Goal: Check status: Check status

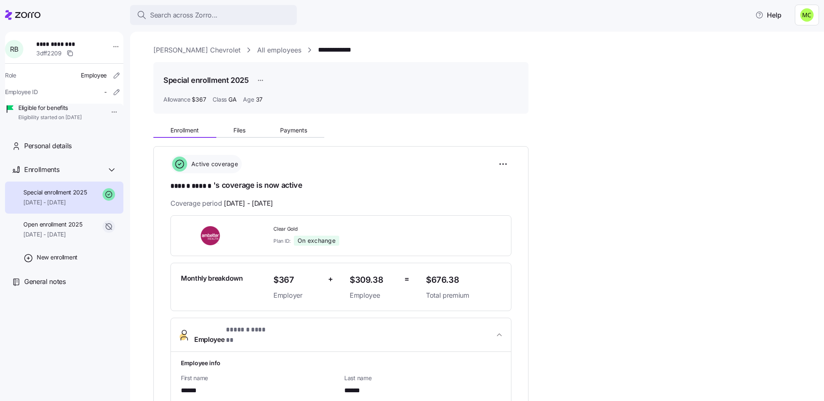
click at [171, 48] on link "[PERSON_NAME] Chevrolet" at bounding box center [196, 50] width 87 height 10
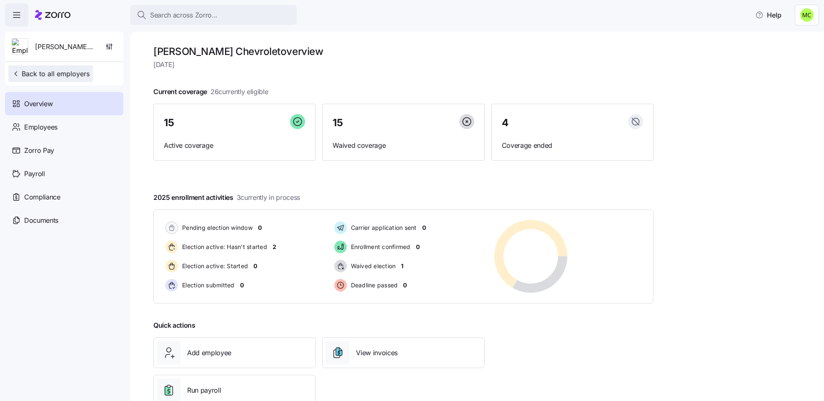
click at [40, 73] on span "Back to all employers" at bounding box center [51, 74] width 78 height 10
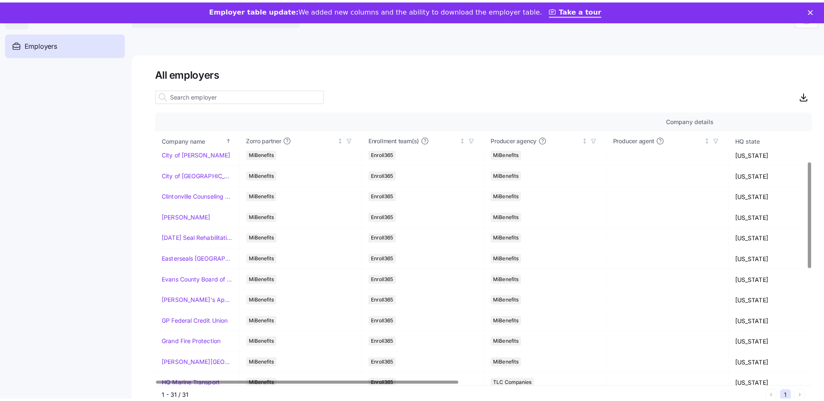
scroll to position [125, 0]
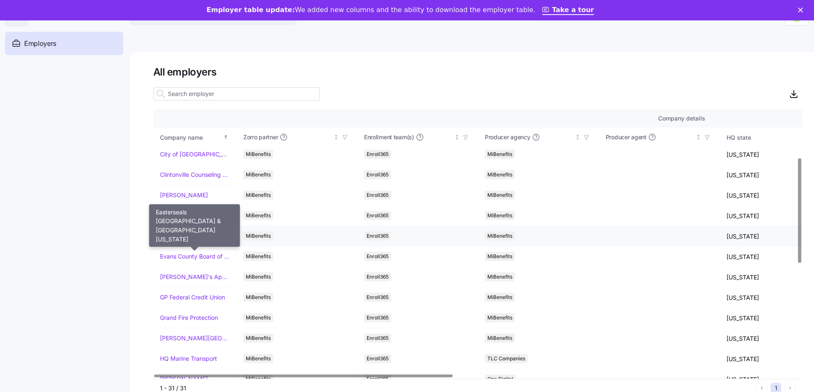
click at [170, 238] on link "Easterseals [GEOGRAPHIC_DATA] & [GEOGRAPHIC_DATA][US_STATE]" at bounding box center [195, 236] width 70 height 8
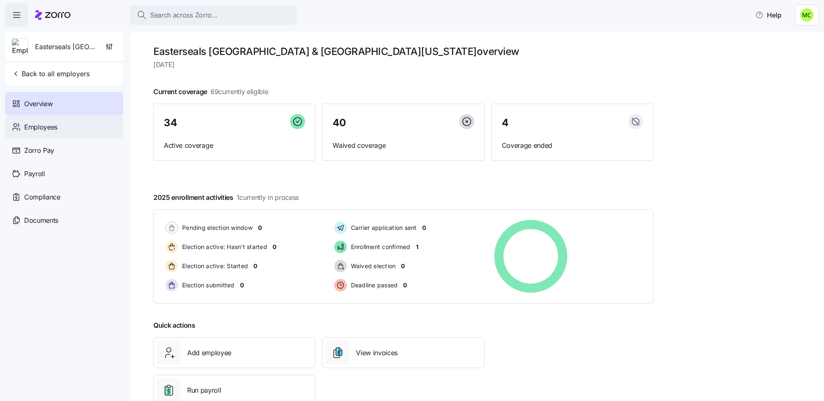
click at [74, 129] on div "Employees" at bounding box center [64, 126] width 118 height 23
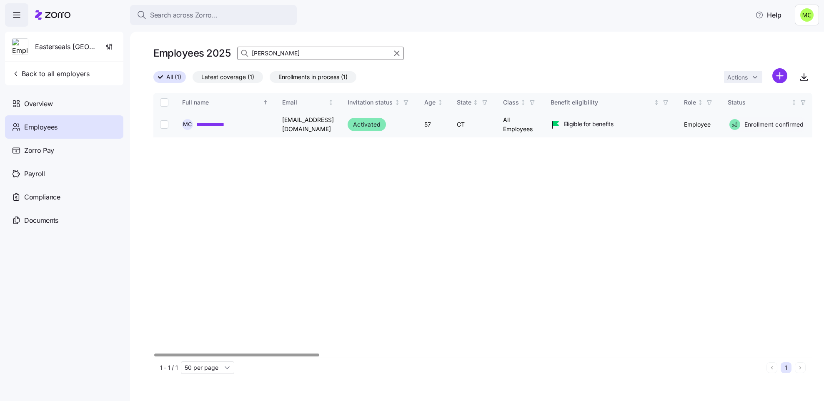
click at [220, 125] on link "**********" at bounding box center [216, 124] width 40 height 8
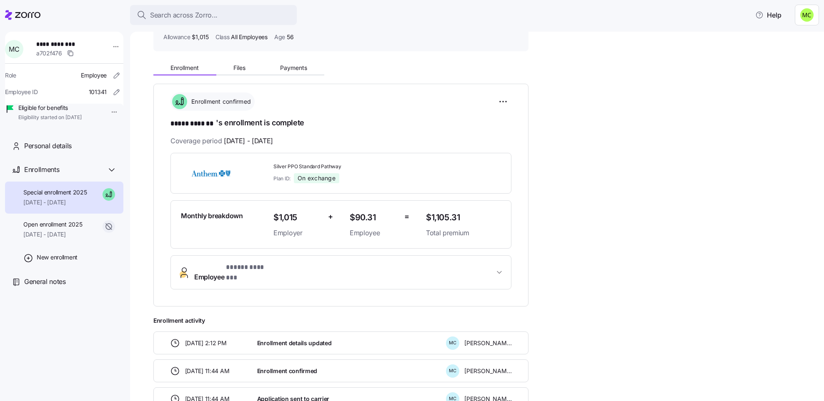
scroll to position [125, 0]
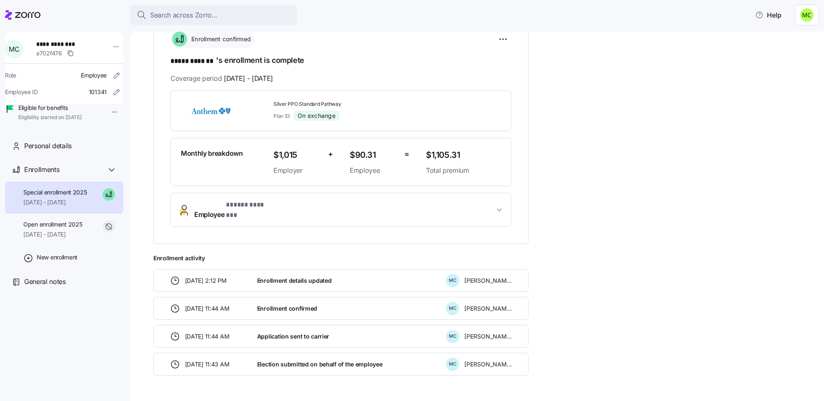
click at [232, 204] on span "* ***** ******* *" at bounding box center [250, 205] width 49 height 10
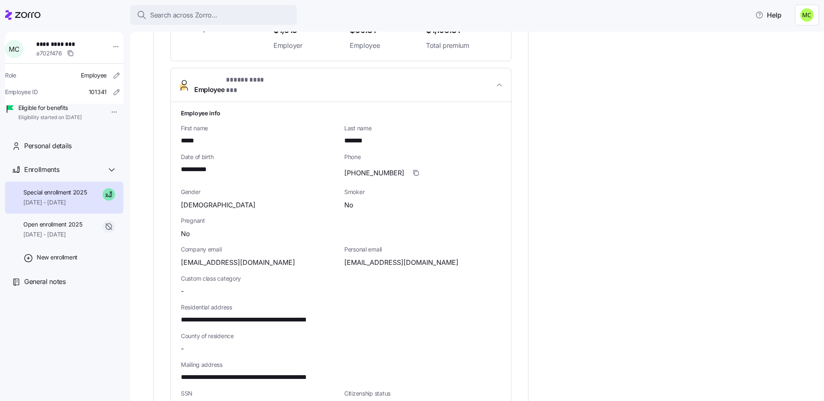
scroll to position [313, 0]
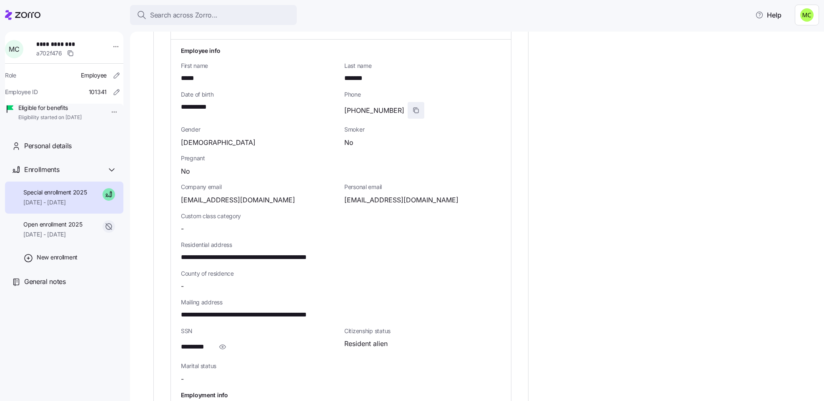
click at [413, 107] on icon "button" at bounding box center [416, 110] width 7 height 7
click at [257, 12] on div "Search across Zorro..." at bounding box center [213, 15] width 153 height 10
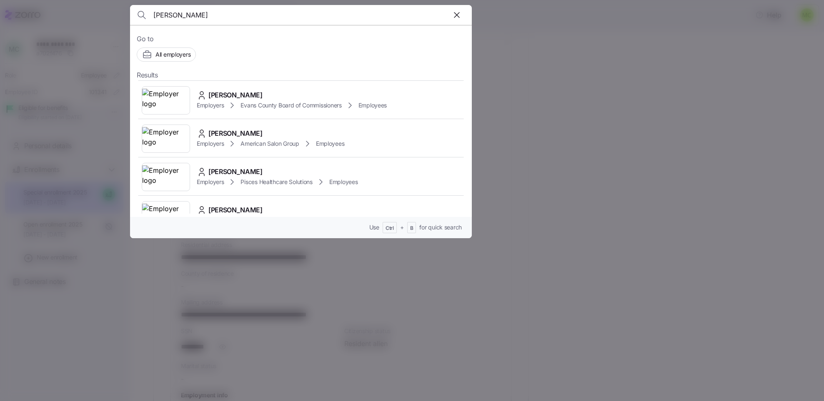
scroll to position [250, 0]
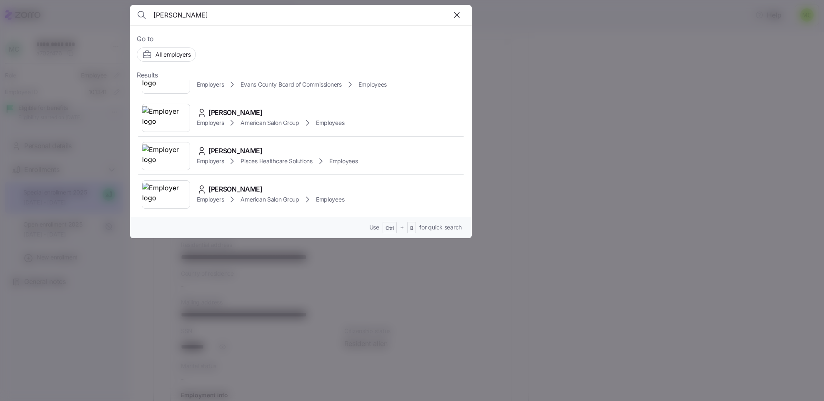
click at [383, 9] on div "[PERSON_NAME]" at bounding box center [301, 15] width 328 height 20
click at [377, 15] on div "[PERSON_NAME]" at bounding box center [301, 15] width 328 height 20
click at [227, 14] on input "[PERSON_NAME]" at bounding box center [259, 15] width 213 height 20
type input "t"
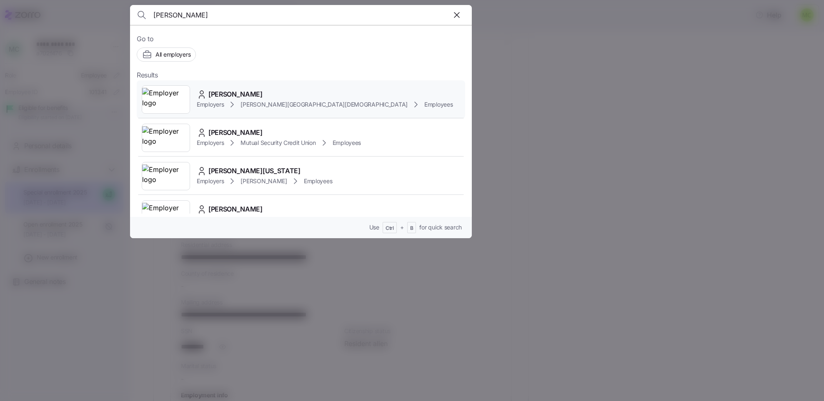
type input "[PERSON_NAME]"
click at [245, 101] on span "[PERSON_NAME][GEOGRAPHIC_DATA][DEMOGRAPHIC_DATA]" at bounding box center [323, 104] width 167 height 8
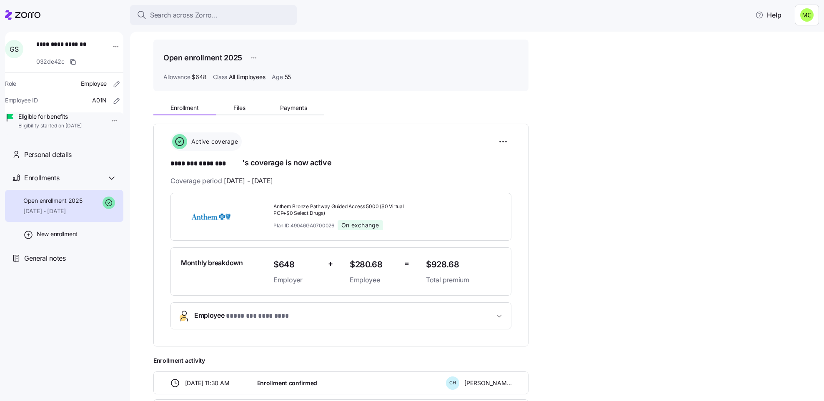
scroll to position [63, 0]
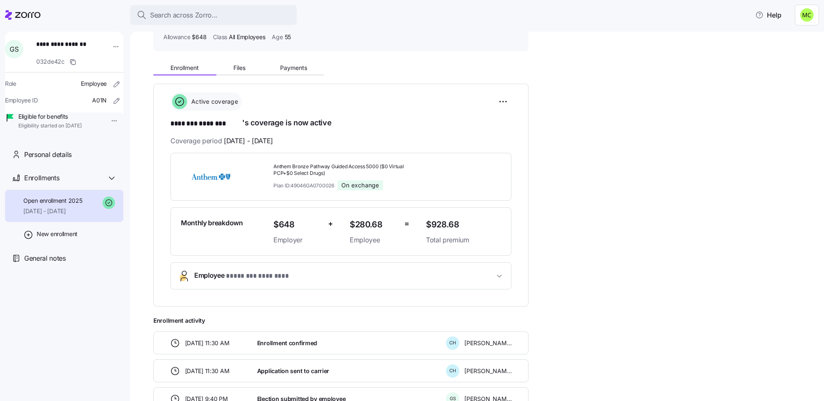
click at [324, 275] on span "Employee * ******** ******** *" at bounding box center [344, 275] width 300 height 11
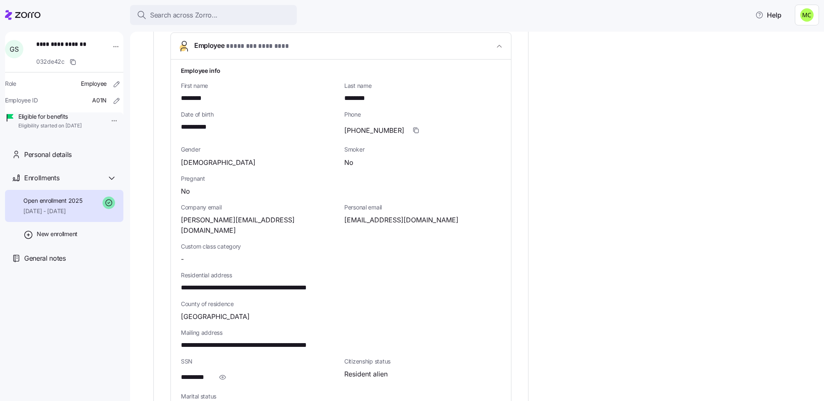
scroll to position [313, 0]
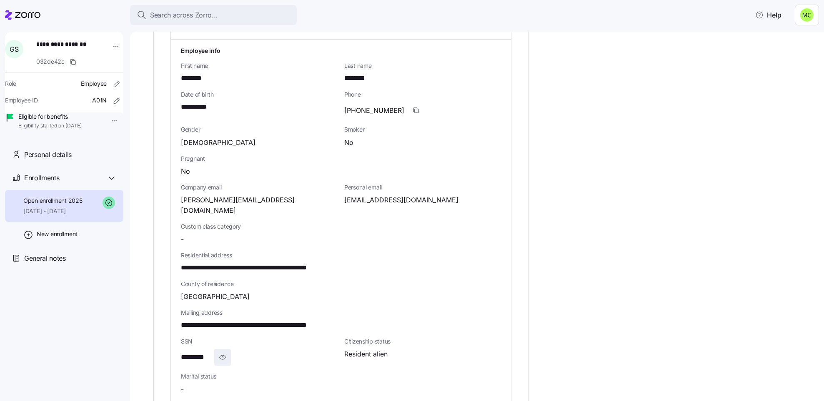
click at [223, 353] on icon "button" at bounding box center [222, 358] width 8 height 10
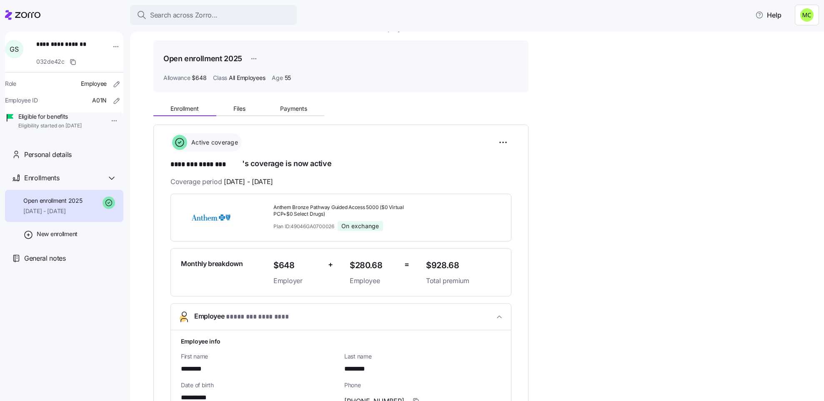
scroll to position [0, 0]
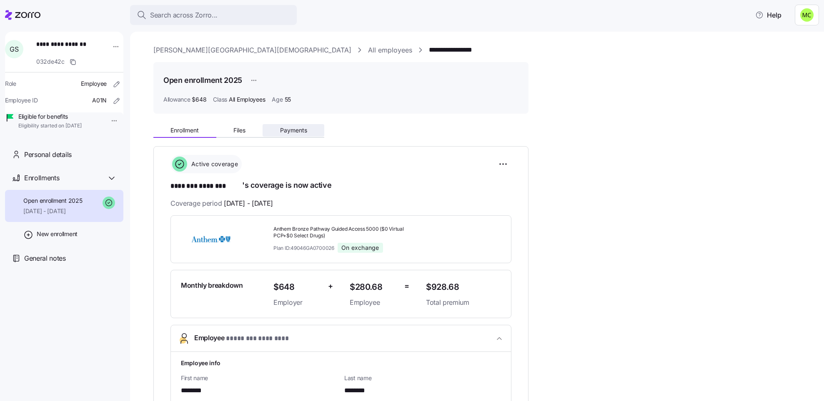
click at [289, 129] on span "Payments" at bounding box center [293, 131] width 27 height 6
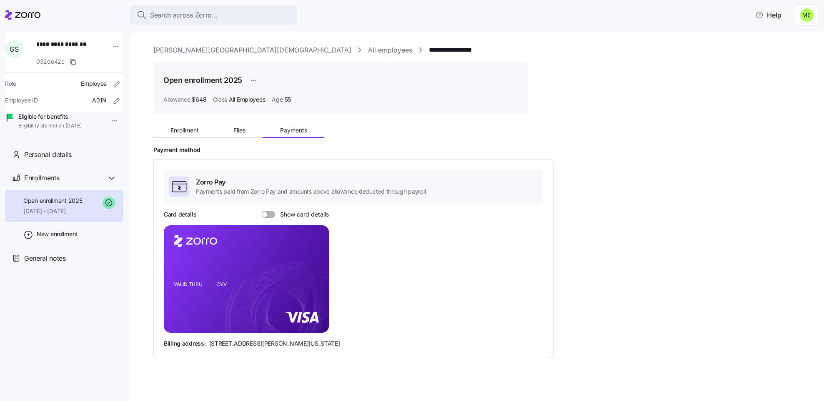
click at [268, 214] on span at bounding box center [271, 214] width 8 height 7
click at [262, 211] on input "Show card details" at bounding box center [262, 211] width 0 height 0
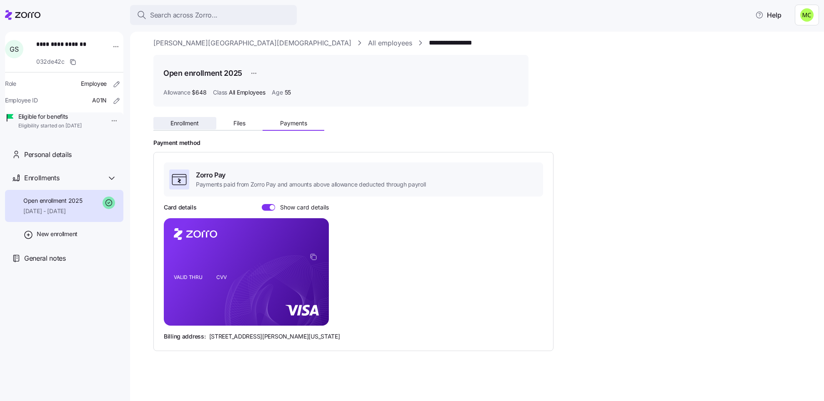
click at [179, 124] on span "Enrollment" at bounding box center [184, 123] width 28 height 6
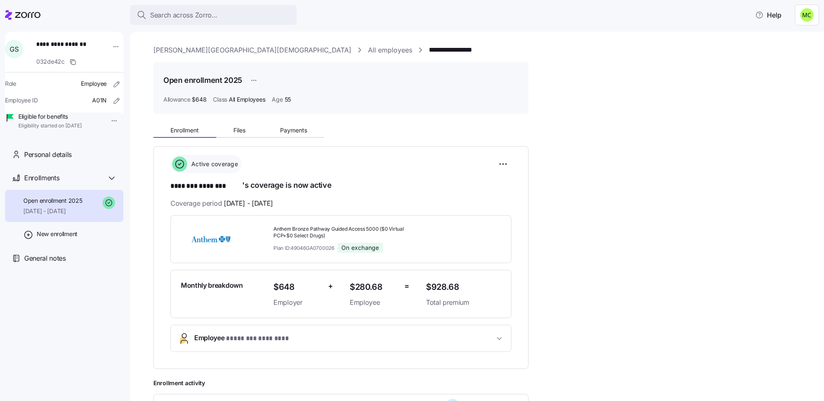
scroll to position [63, 0]
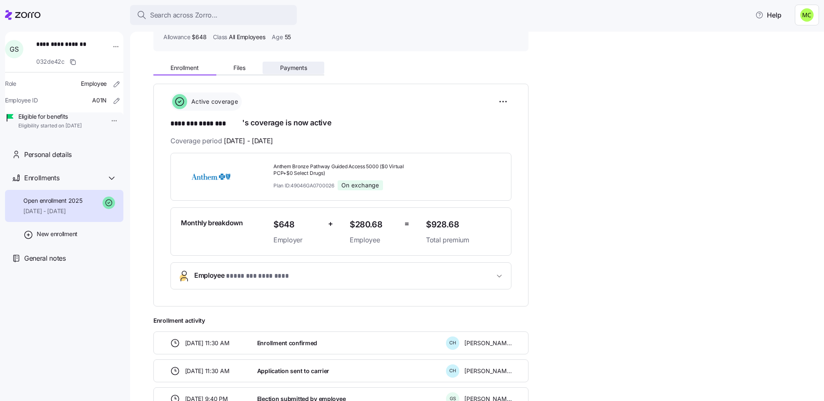
click at [285, 68] on span "Payments" at bounding box center [293, 68] width 27 height 6
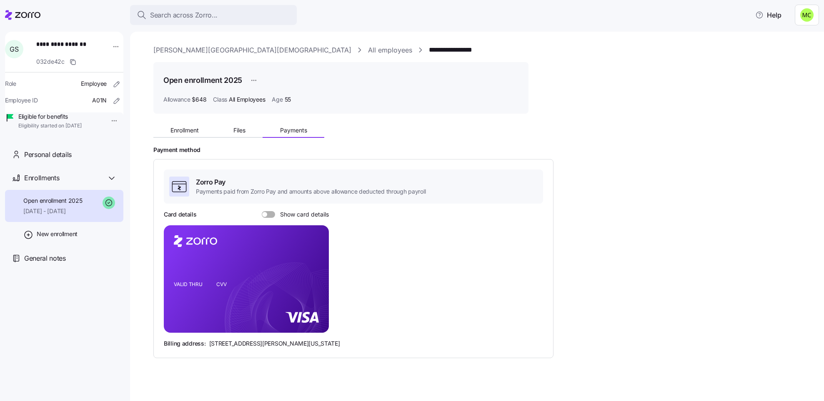
click at [269, 213] on span at bounding box center [271, 214] width 8 height 7
click at [262, 211] on input "Show card details" at bounding box center [262, 211] width 0 height 0
